Goal: Information Seeking & Learning: Learn about a topic

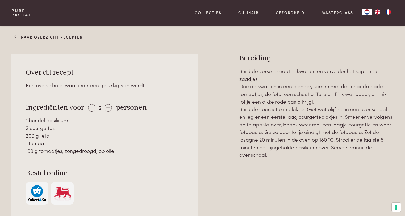
scroll to position [213, 0]
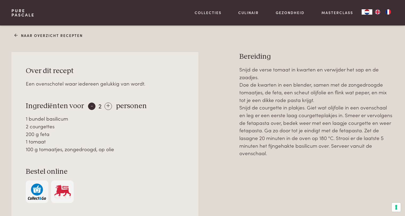
click at [91, 105] on div "-" at bounding box center [91, 106] width 7 height 7
